Goal: Task Accomplishment & Management: Use online tool/utility

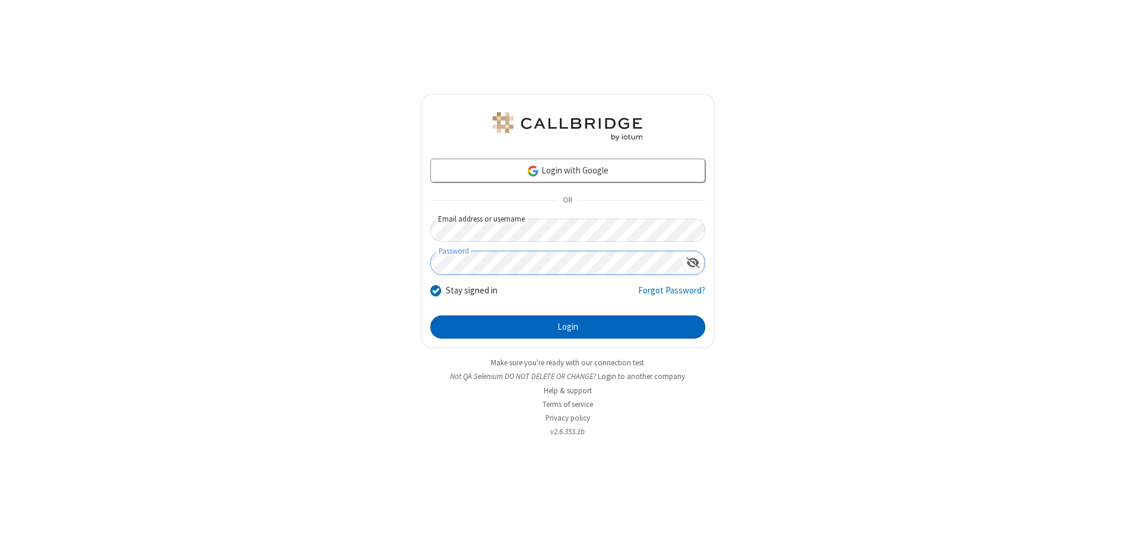
click at [567, 326] on button "Login" at bounding box center [567, 327] width 275 height 24
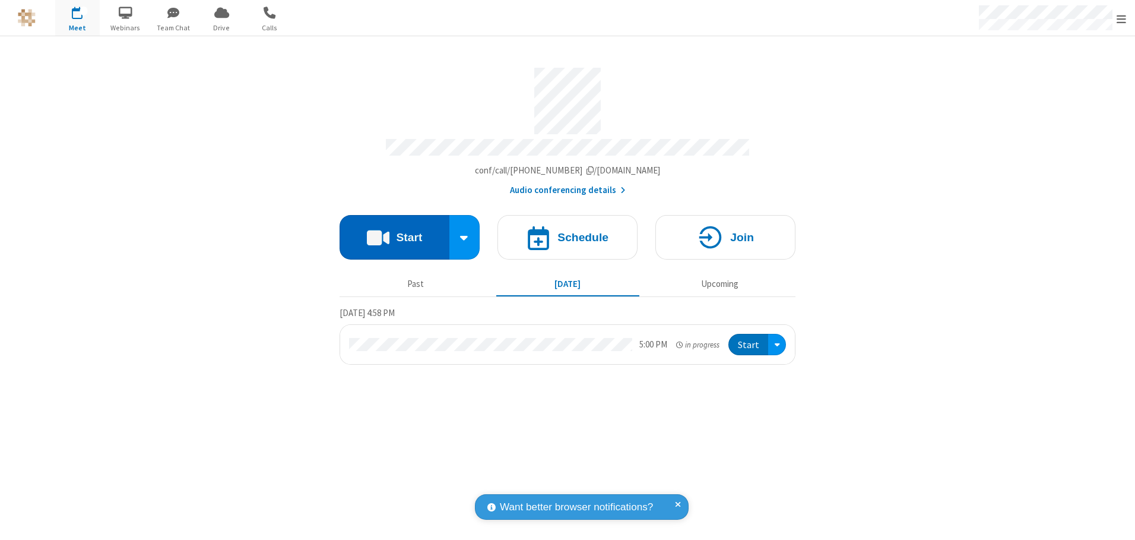
click at [394, 233] on button "Start" at bounding box center [395, 237] width 110 height 45
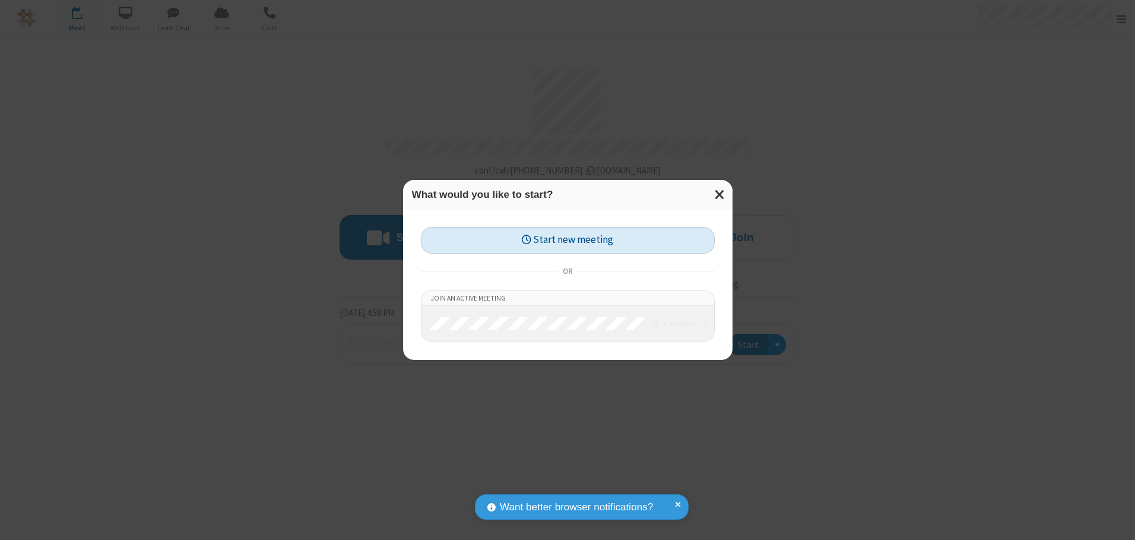
click at [567, 240] on button "Start new meeting" at bounding box center [568, 240] width 294 height 27
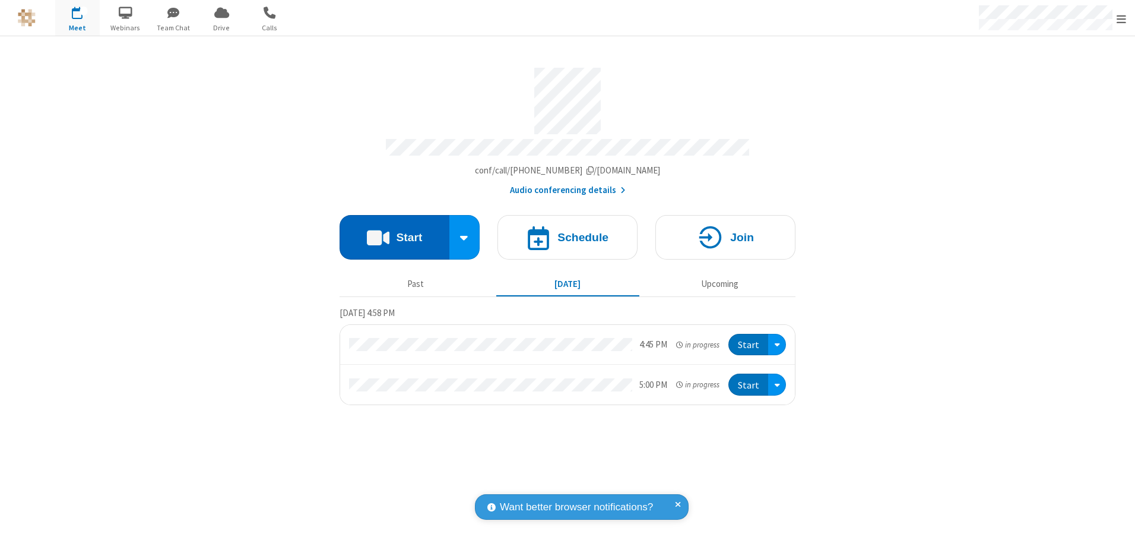
click at [394, 233] on button "Start" at bounding box center [395, 237] width 110 height 45
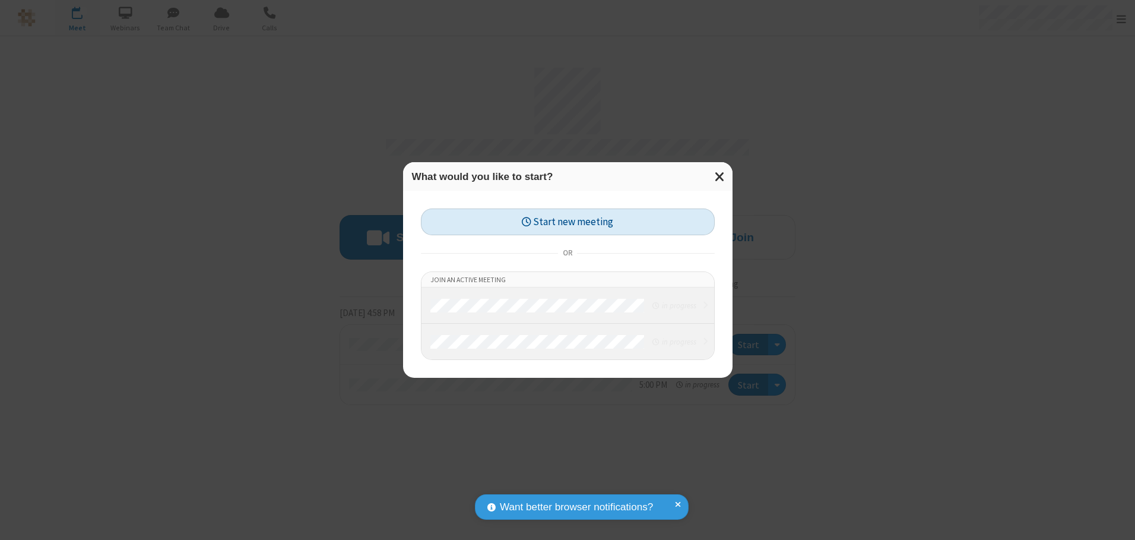
click at [567, 221] on button "Start new meeting" at bounding box center [568, 221] width 294 height 27
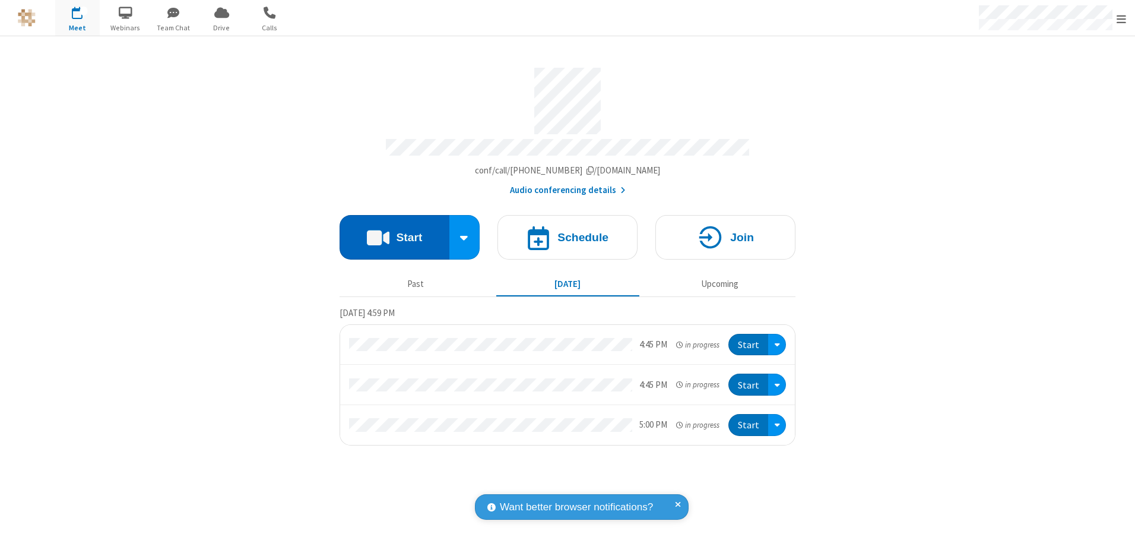
click at [394, 233] on button "Start" at bounding box center [395, 237] width 110 height 45
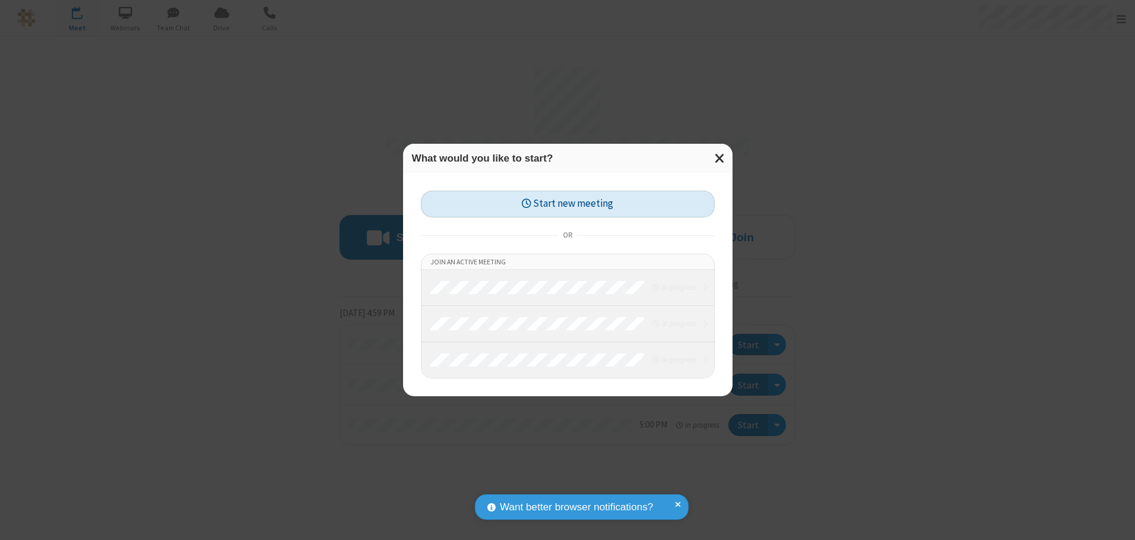
click at [567, 204] on button "Start new meeting" at bounding box center [568, 204] width 294 height 27
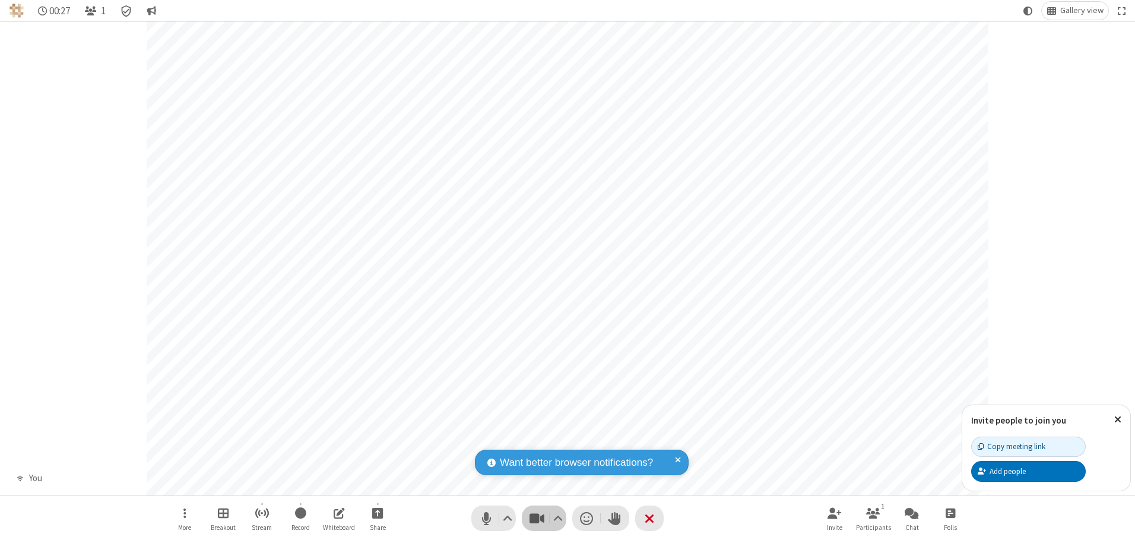
click at [537, 518] on span "Stop video (Alt+V)" at bounding box center [537, 517] width 18 height 17
click at [537, 518] on span "Start video (Alt+V)" at bounding box center [537, 517] width 18 height 17
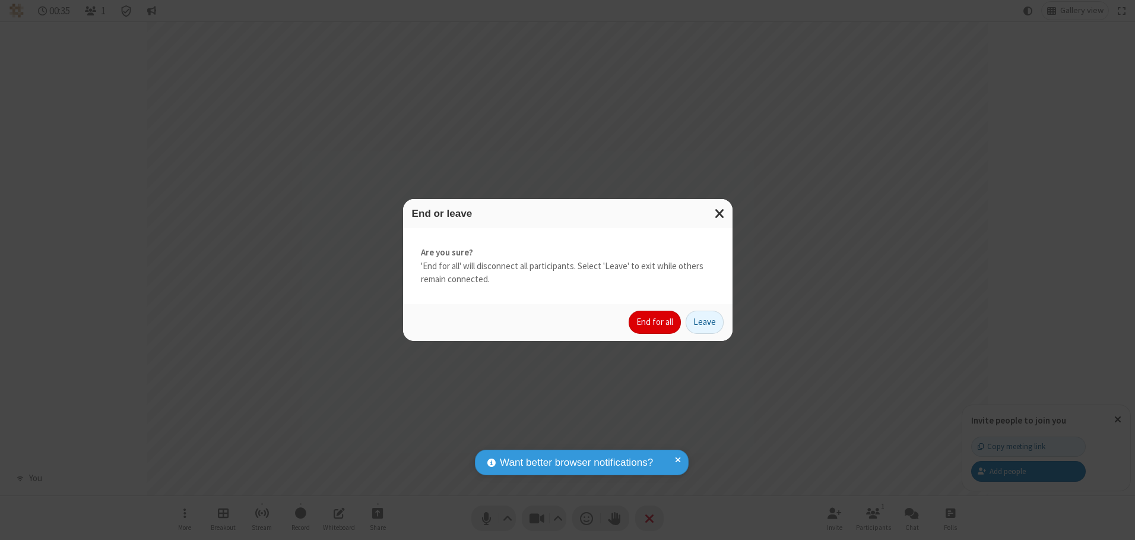
click at [655, 322] on button "End for all" at bounding box center [655, 322] width 52 height 24
